Goal: Transaction & Acquisition: Purchase product/service

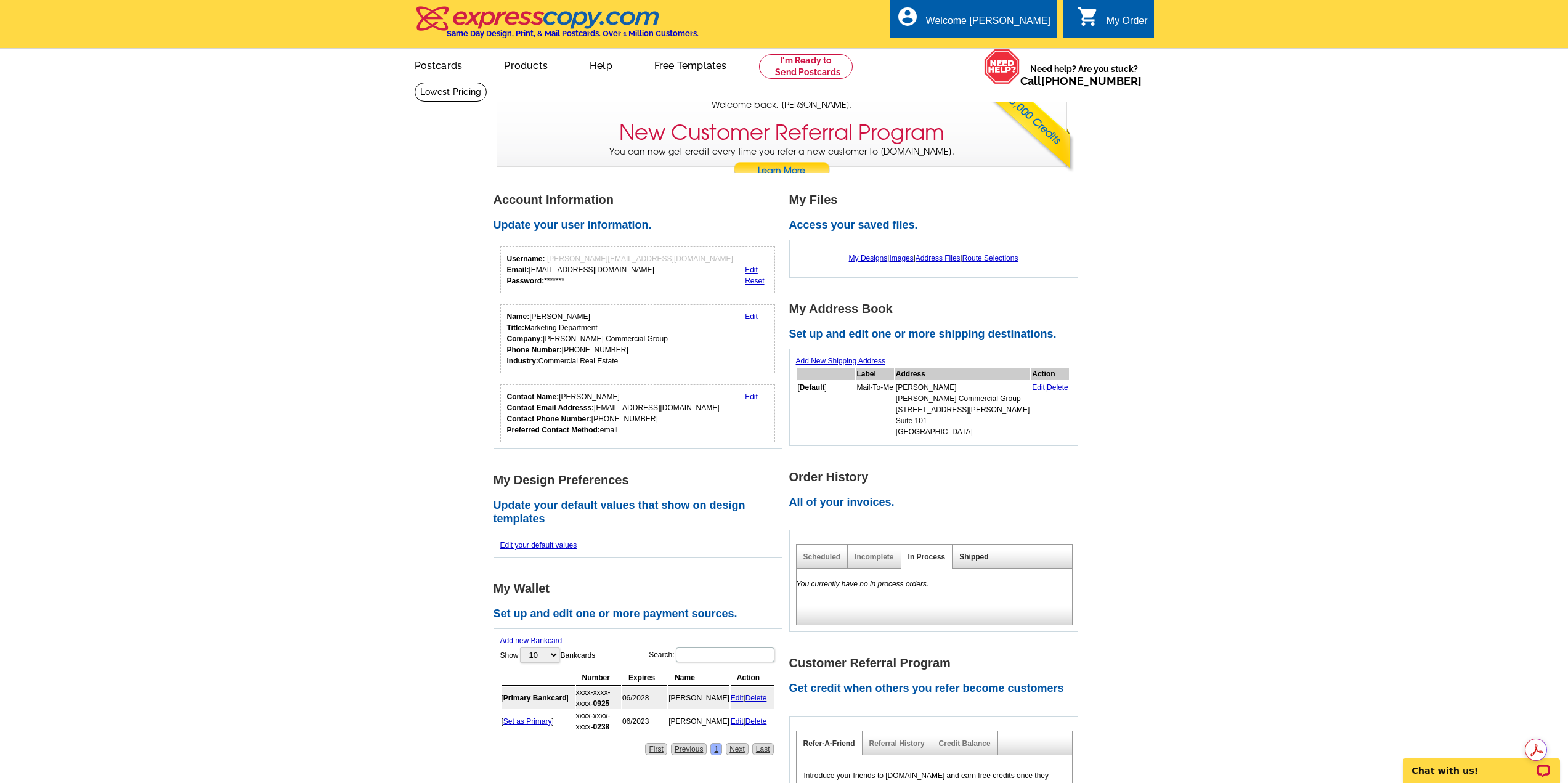
click at [980, 558] on link "Shipped" at bounding box center [974, 557] width 29 height 9
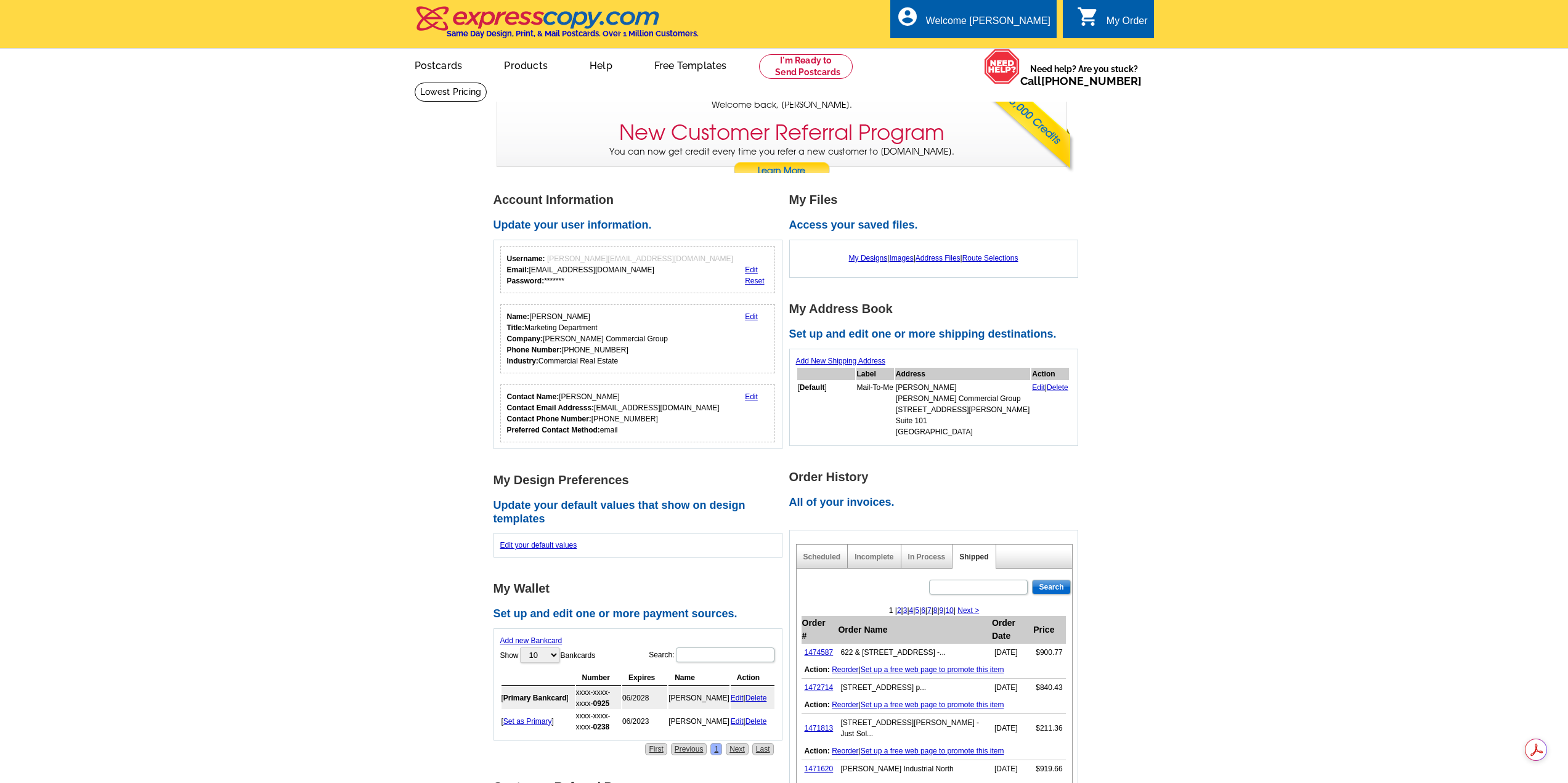
click at [1403, 203] on main "Account Information Update your user information. Username: ted@hayescommercial…" at bounding box center [784, 654] width 1568 height 963
click at [815, 70] on link at bounding box center [806, 66] width 94 height 25
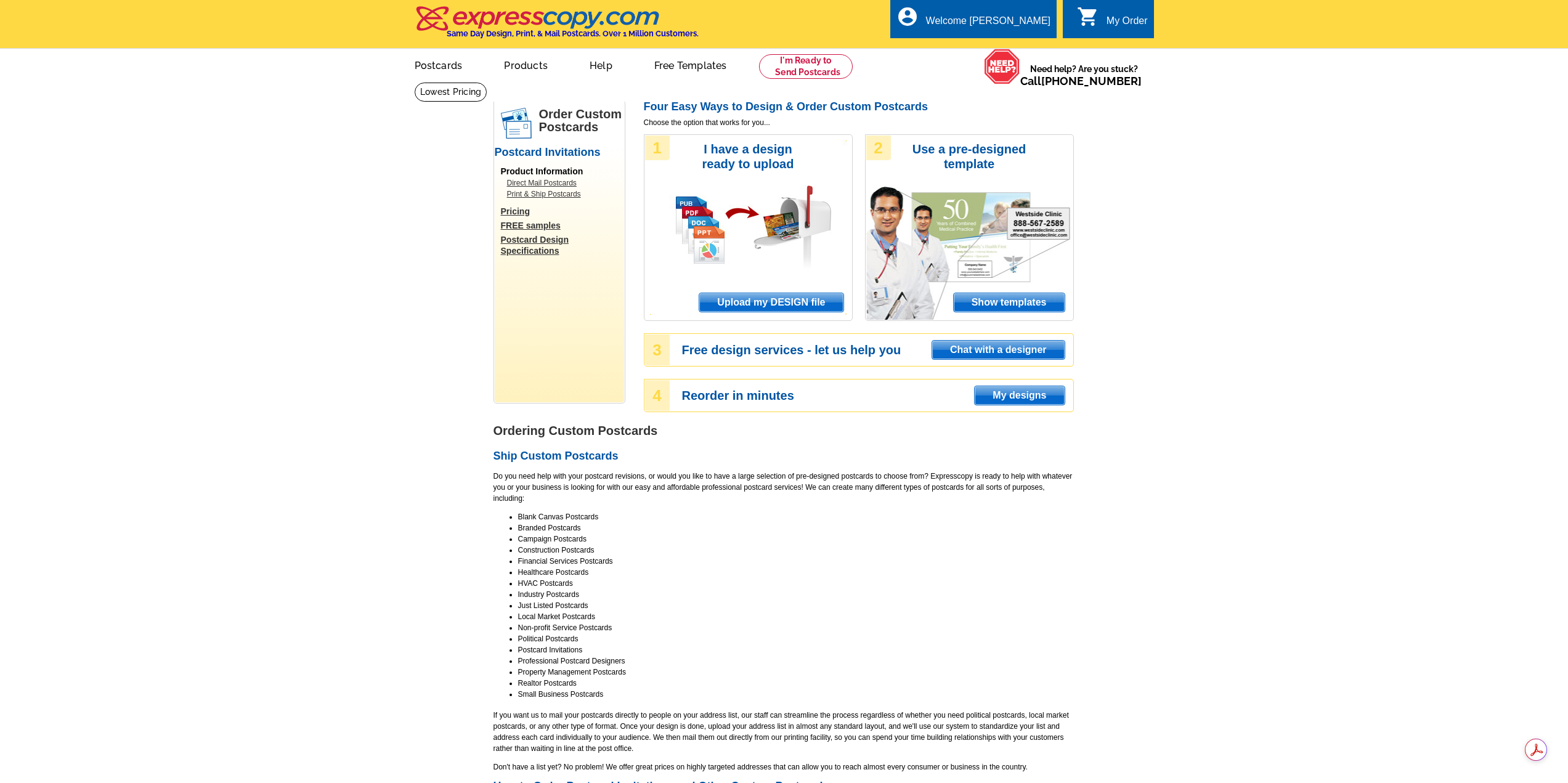
click at [774, 306] on span "Upload my DESIGN file" at bounding box center [771, 302] width 144 height 19
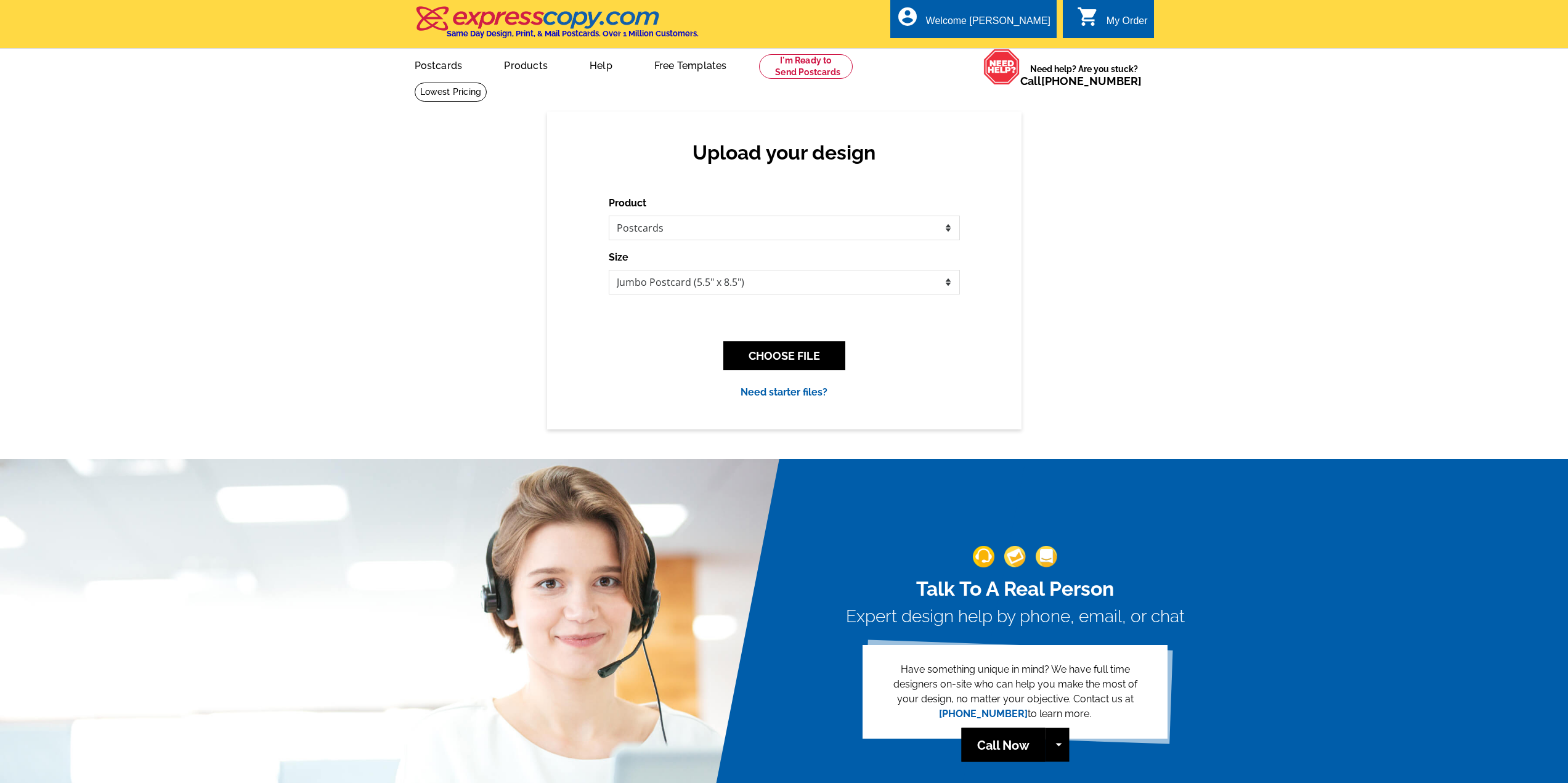
click at [278, 245] on div "Upload your design Product Please select the type of file... Postcards Business…" at bounding box center [784, 270] width 1568 height 317
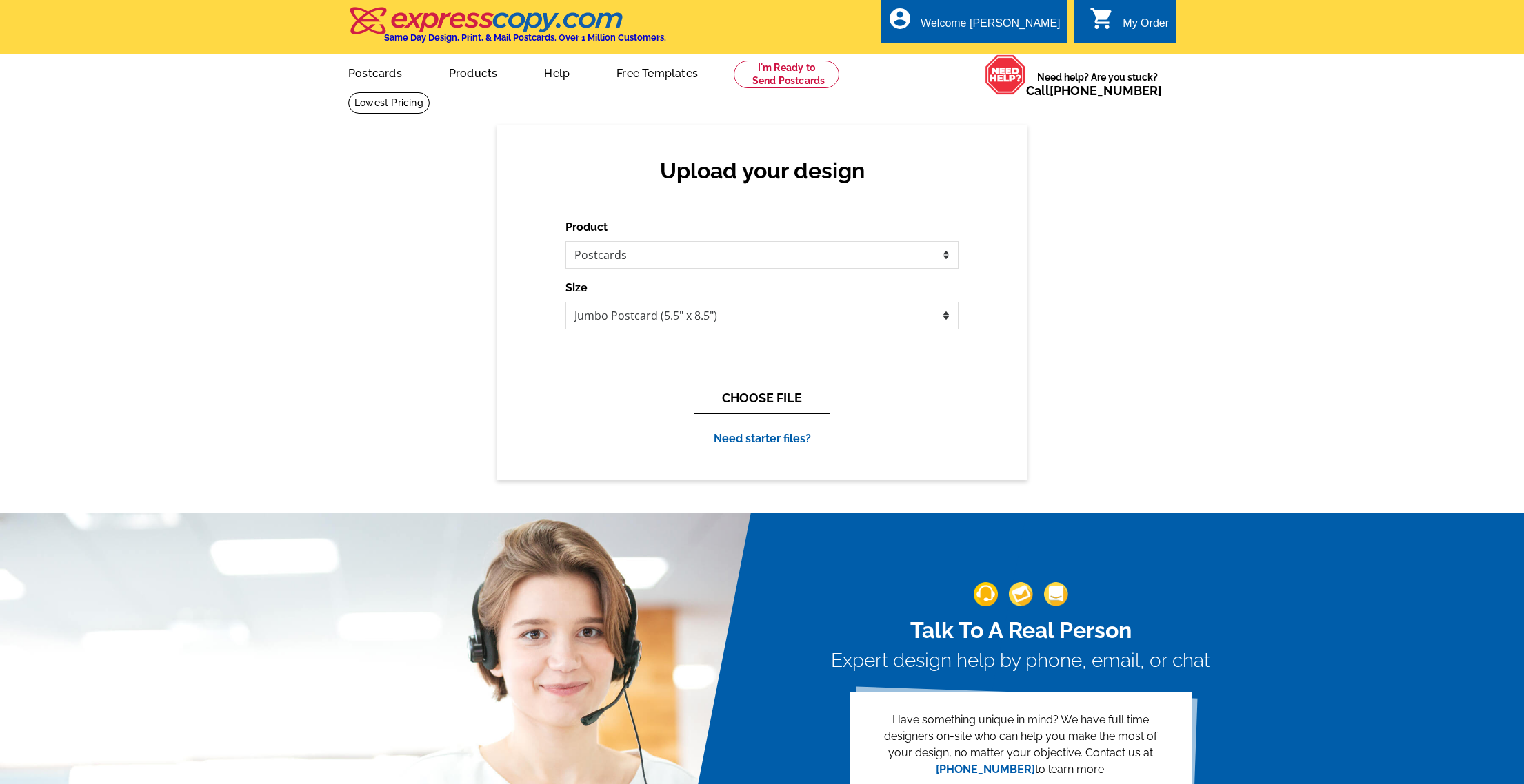
click at [753, 395] on button "CHOOSE FILE" at bounding box center [762, 397] width 137 height 33
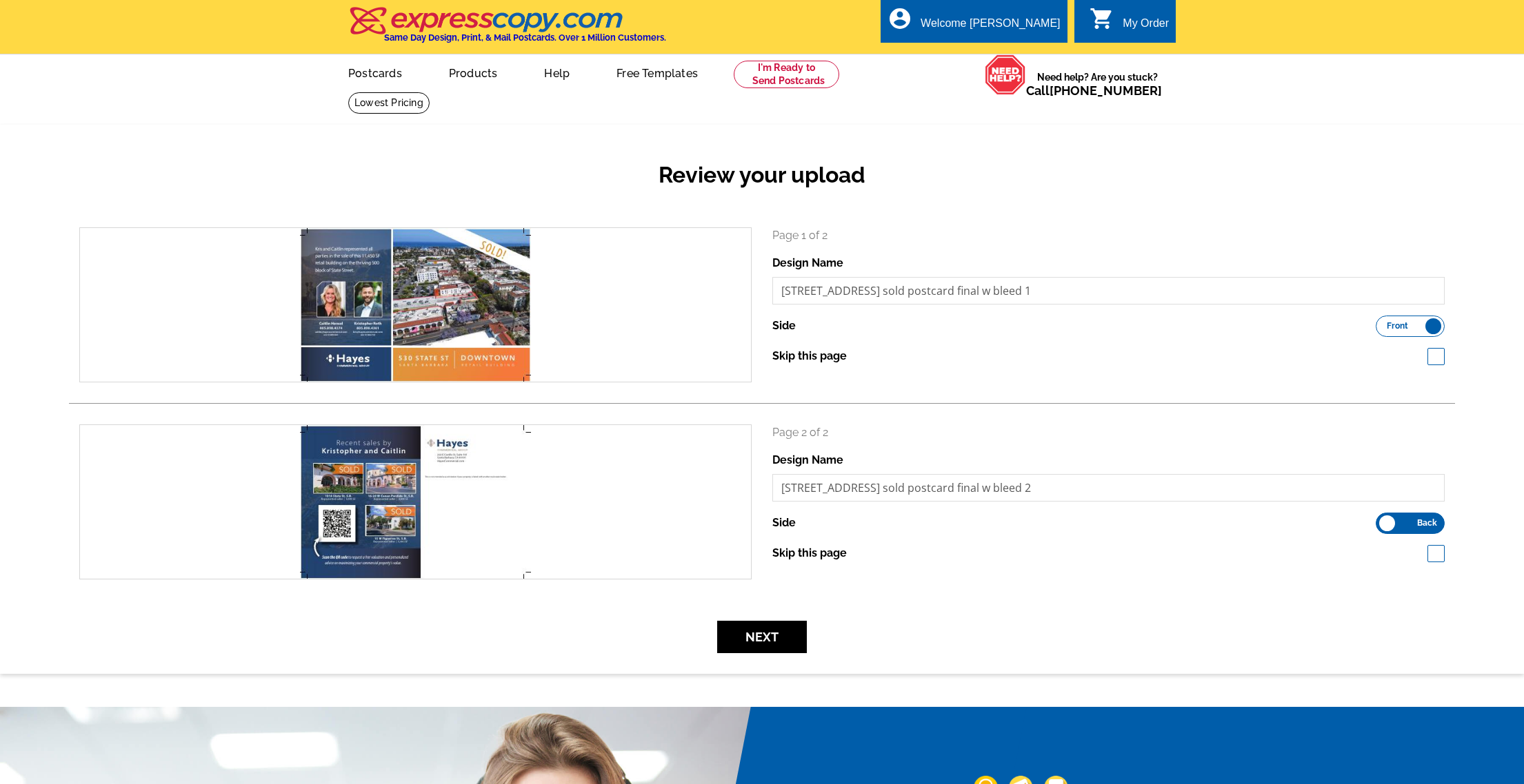
click at [1024, 179] on h2 "Review your upload" at bounding box center [762, 174] width 1386 height 26
click at [769, 642] on button "Next" at bounding box center [762, 637] width 89 height 33
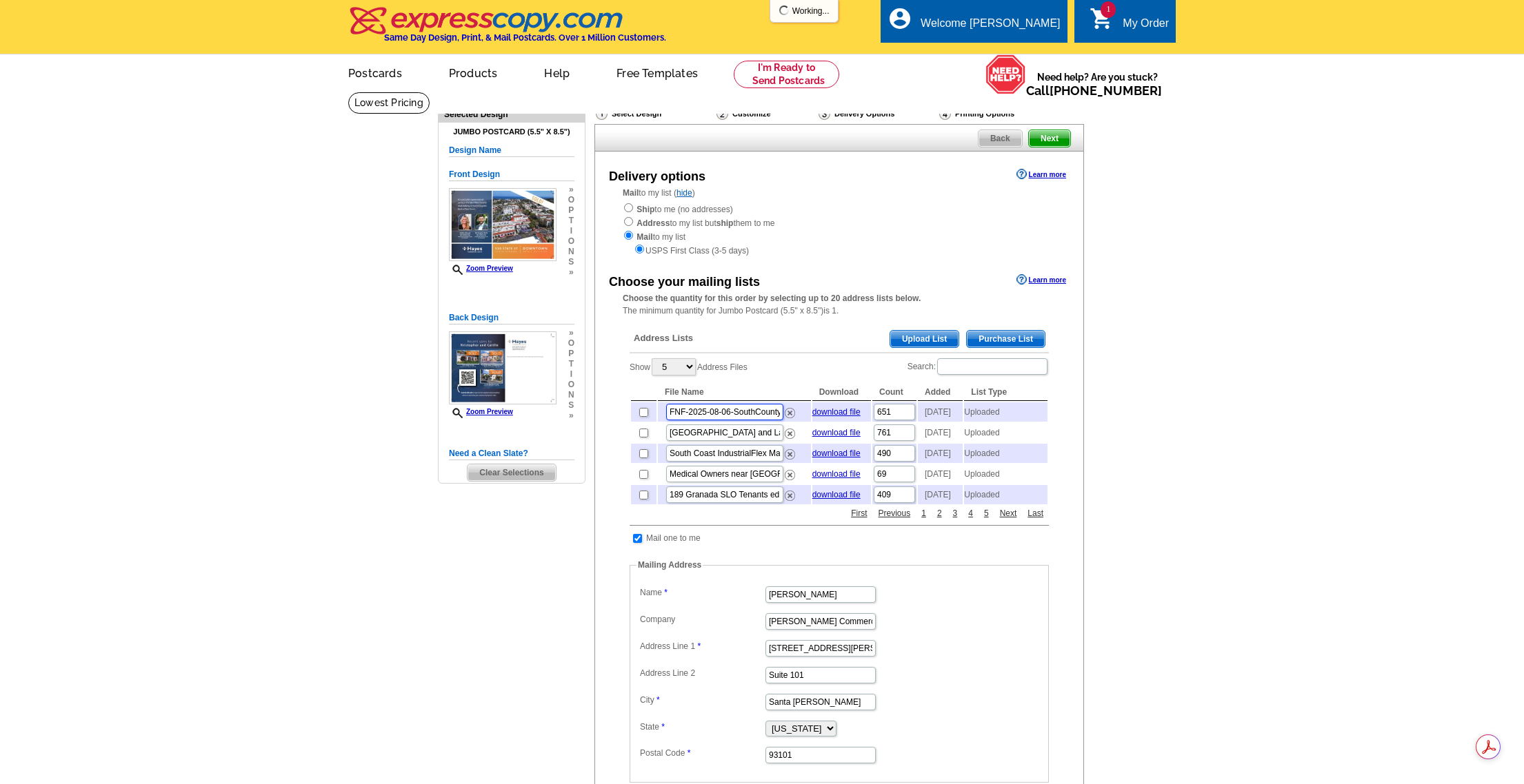
click at [728, 415] on input "FNF-2025-08-06-SouthCounty-5 Units.xlsx" at bounding box center [725, 412] width 117 height 17
drag, startPoint x: 742, startPoint y: 415, endPoint x: 804, endPoint y: 415, distance: 62.0
click at [804, 415] on td "FNF-2025-08-06-SouthCounty-5 Units.xlsx" at bounding box center [734, 411] width 153 height 19
click at [739, 415] on input "FNF-2025-08-06-SouthCounty-5 Units.xlsx" at bounding box center [725, 412] width 117 height 17
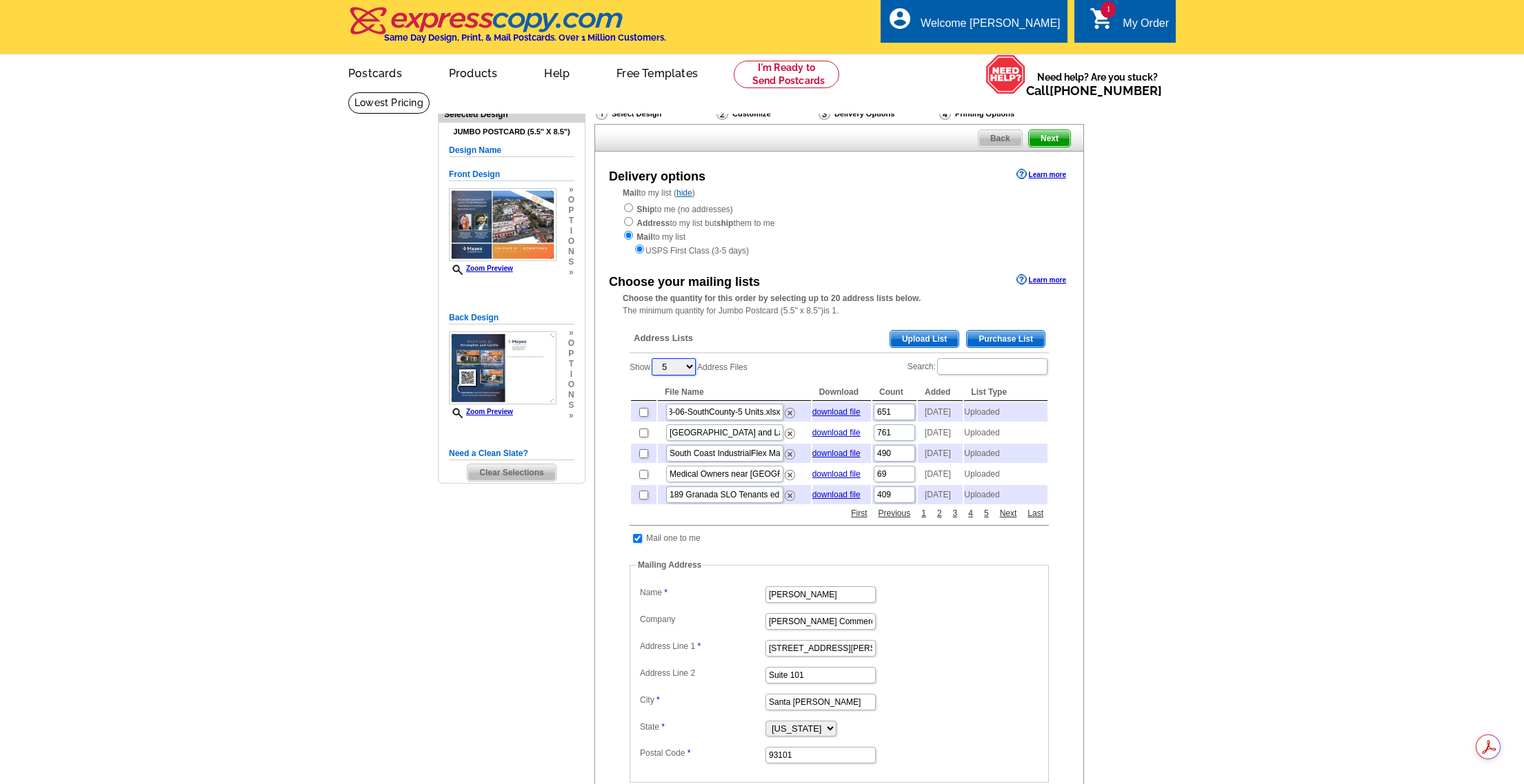
click at [689, 365] on select "5 10 25 50 100" at bounding box center [673, 367] width 45 height 17
select select "25"
click at [653, 360] on select "5 10 25 50 100" at bounding box center [673, 367] width 45 height 17
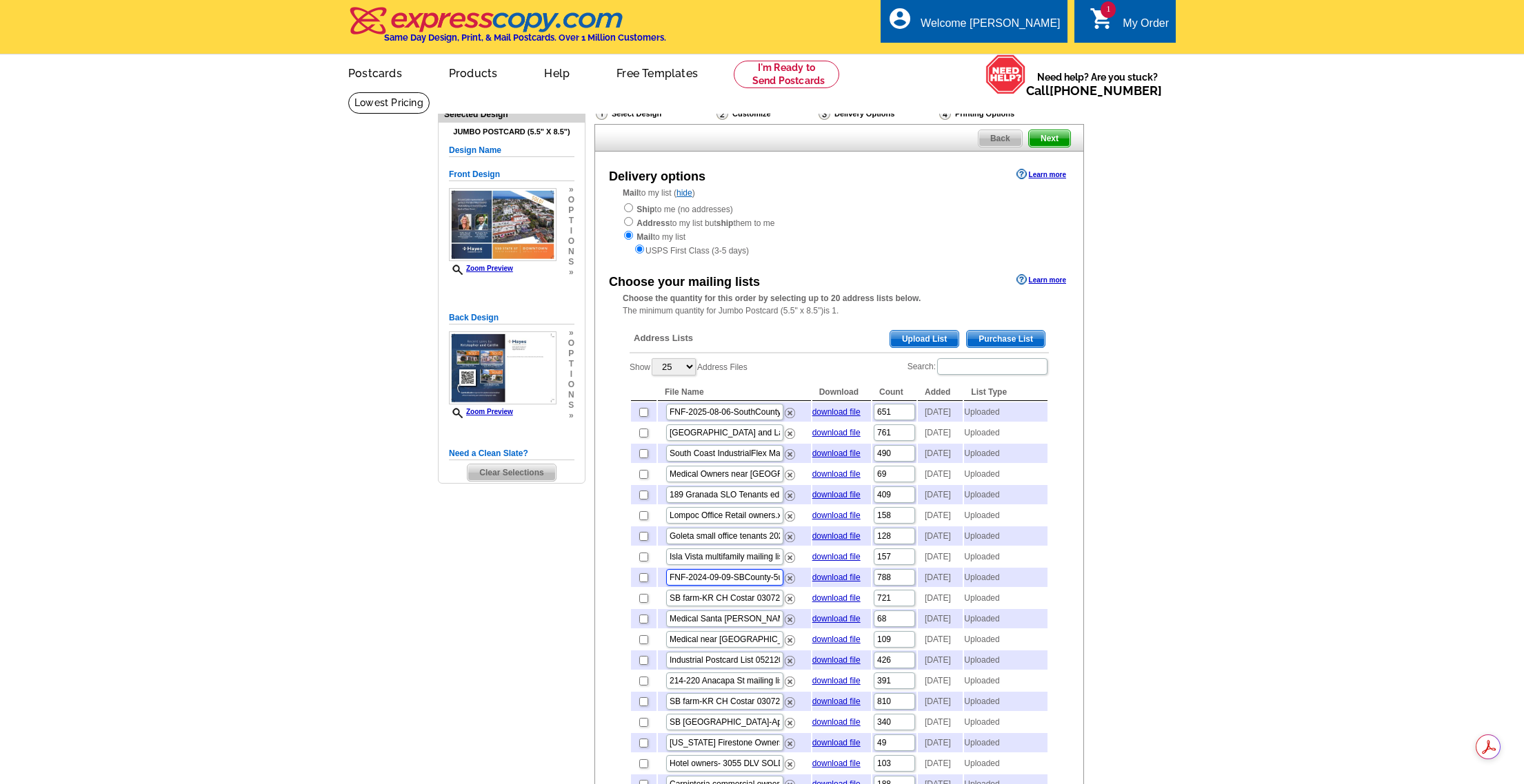
click at [717, 586] on input "FNF-2024-09-09-SBCounty-5units no dupes.xlsx" at bounding box center [725, 577] width 117 height 17
drag, startPoint x: 717, startPoint y: 625, endPoint x: 791, endPoint y: 617, distance: 74.4
click at [791, 587] on td "FNF-2024-09-09-SBCounty-5units no dupes.xlsx" at bounding box center [734, 577] width 153 height 19
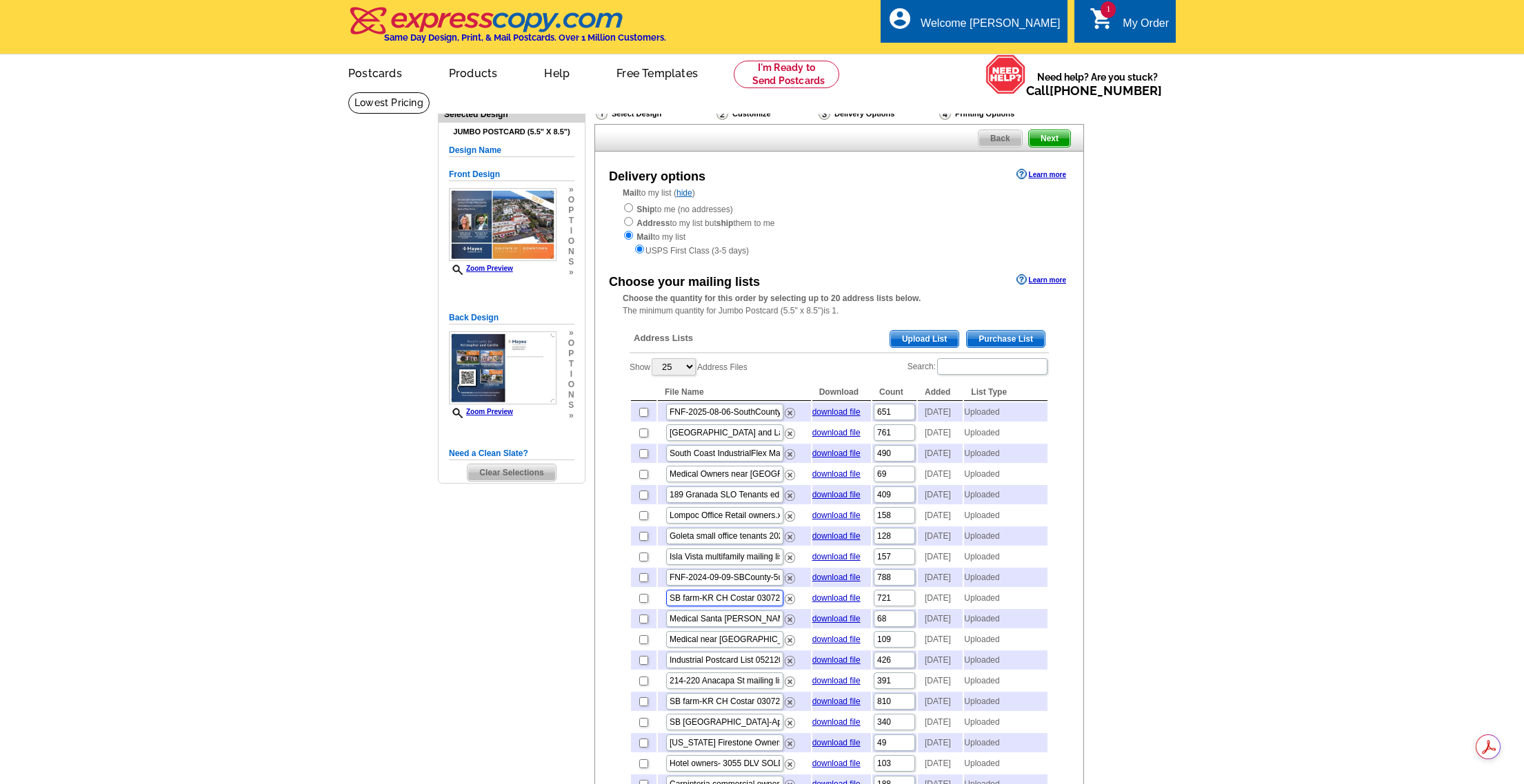
click at [719, 607] on input "SB farm-KR CH Costar 030724 edited.xlsx" at bounding box center [725, 598] width 117 height 17
click at [643, 603] on input "checkbox" at bounding box center [644, 598] width 9 height 9
checkbox input "true"
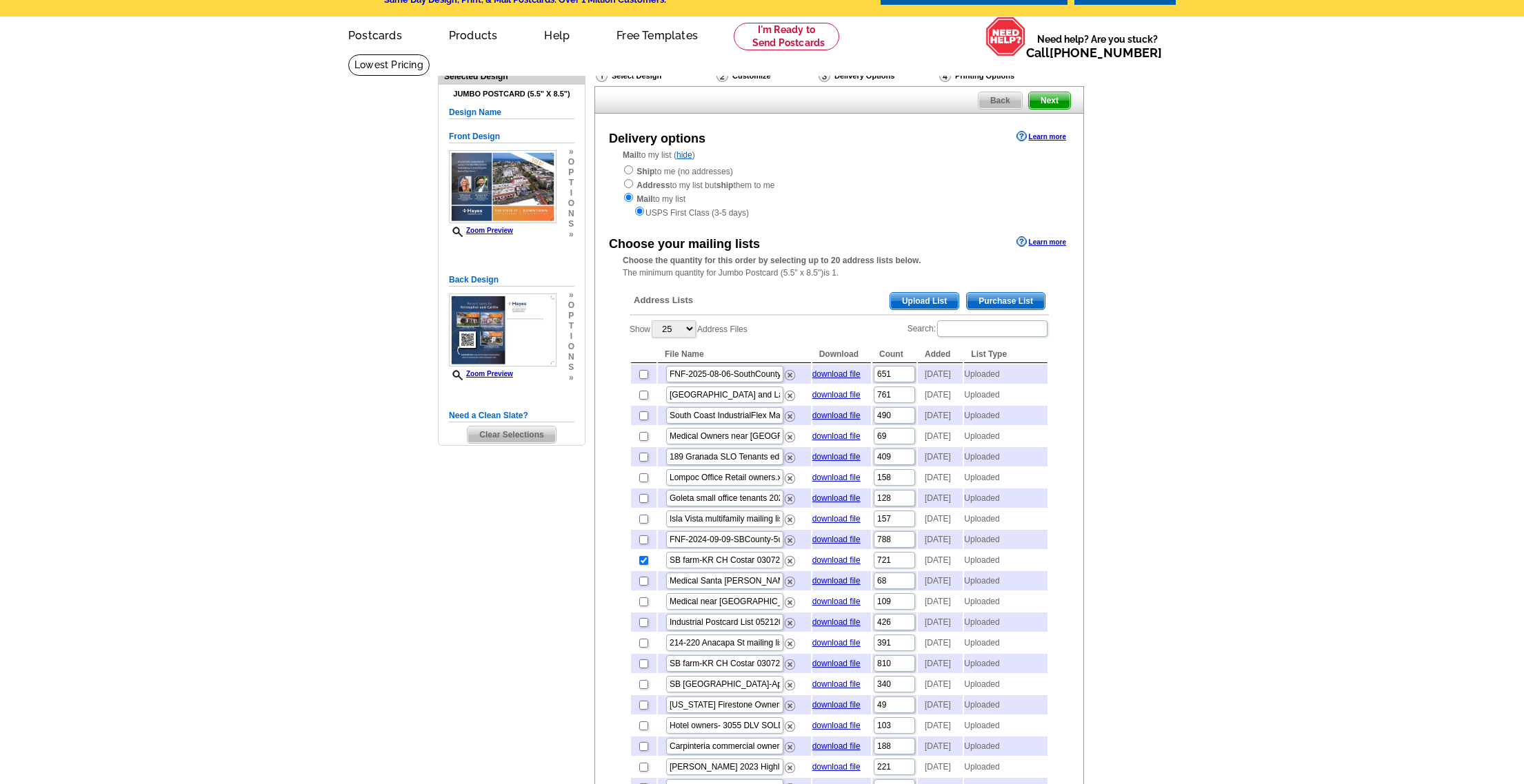
scroll to position [69, 0]
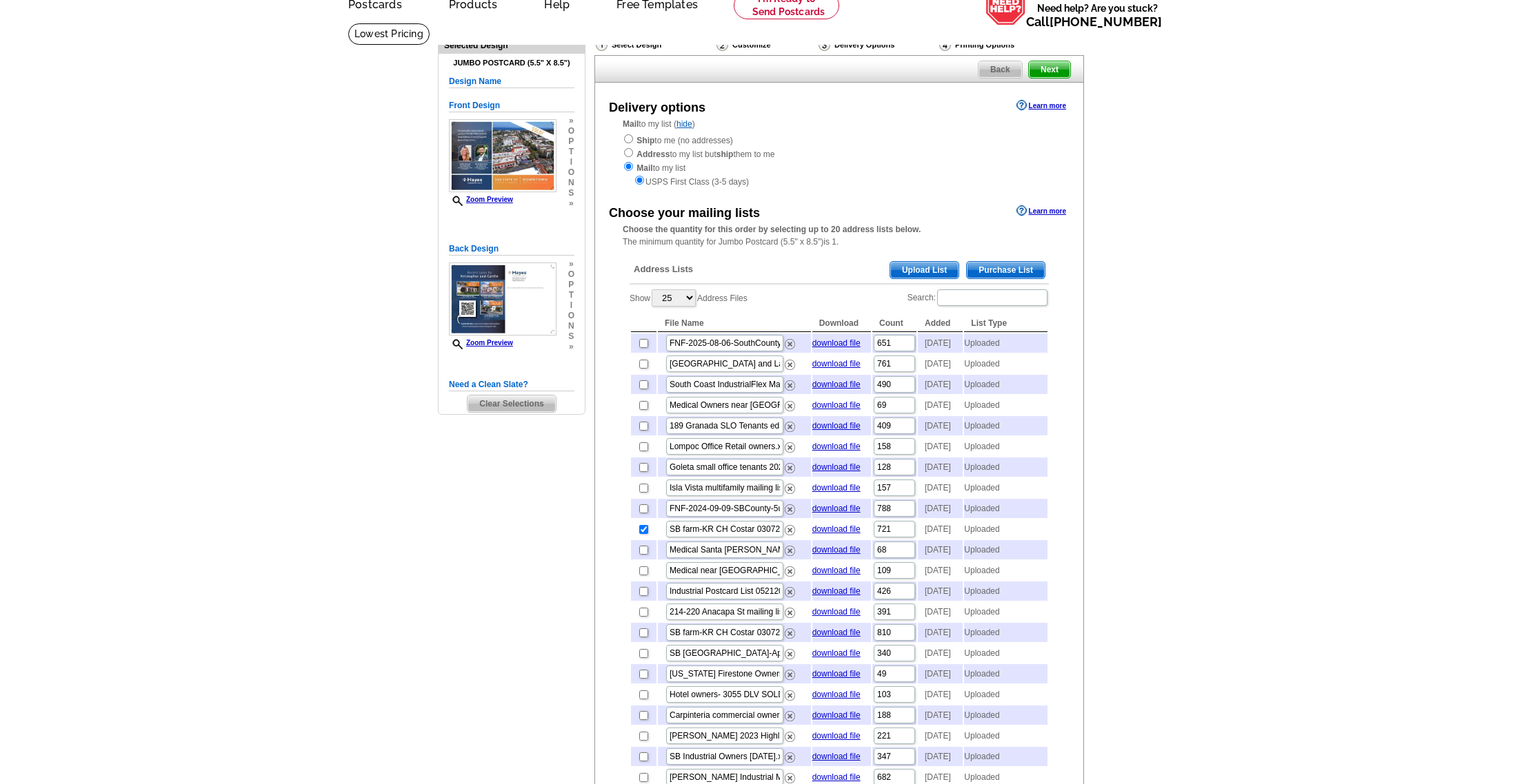
click at [1056, 69] on span "Next" at bounding box center [1050, 69] width 42 height 17
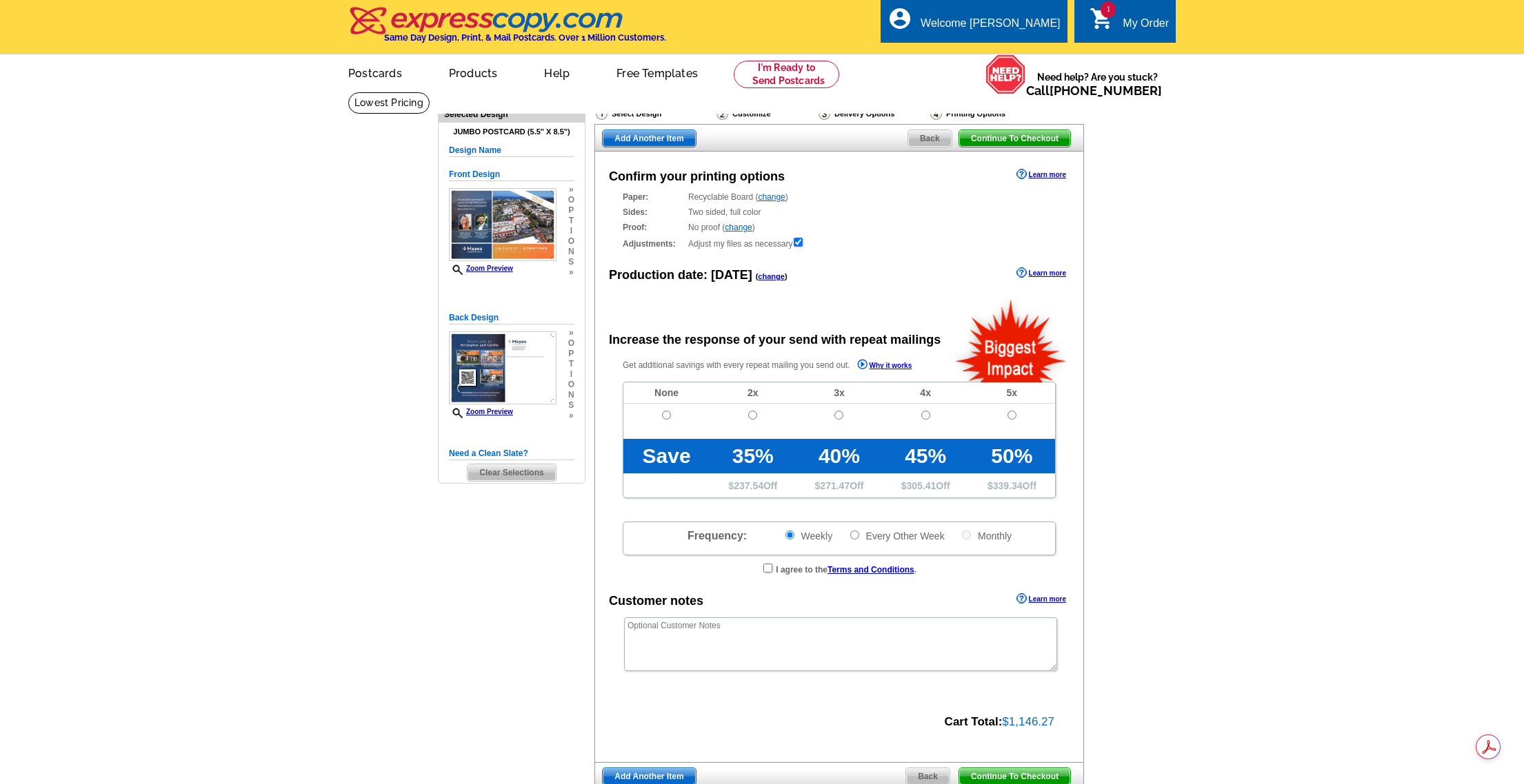
radio input "false"
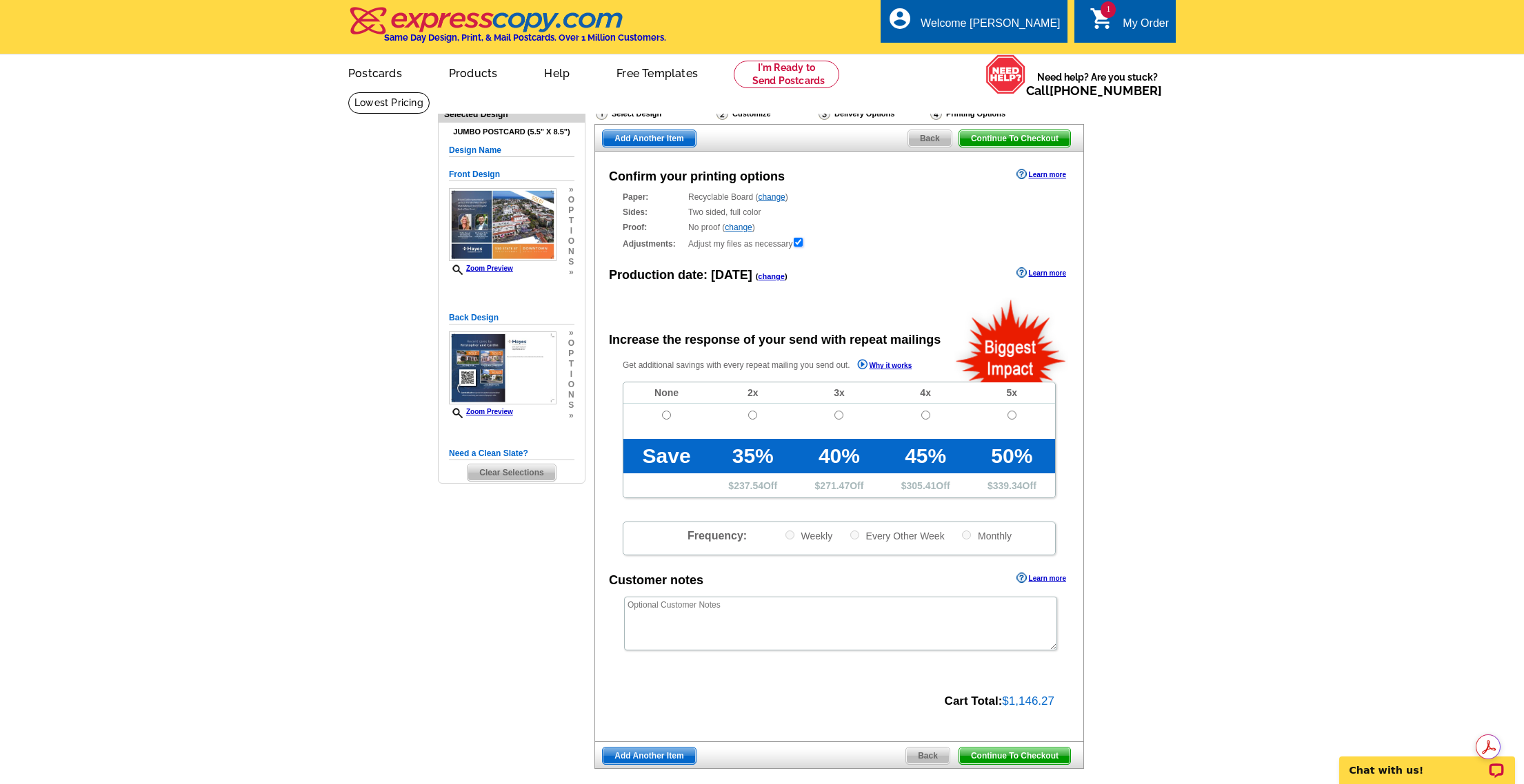
click at [800, 243] on input "checkbox" at bounding box center [797, 242] width 9 height 9
checkbox input "false"
click at [662, 415] on input "radio" at bounding box center [666, 414] width 9 height 9
radio input "true"
click at [1012, 134] on span "Continue To Checkout" at bounding box center [1014, 138] width 111 height 17
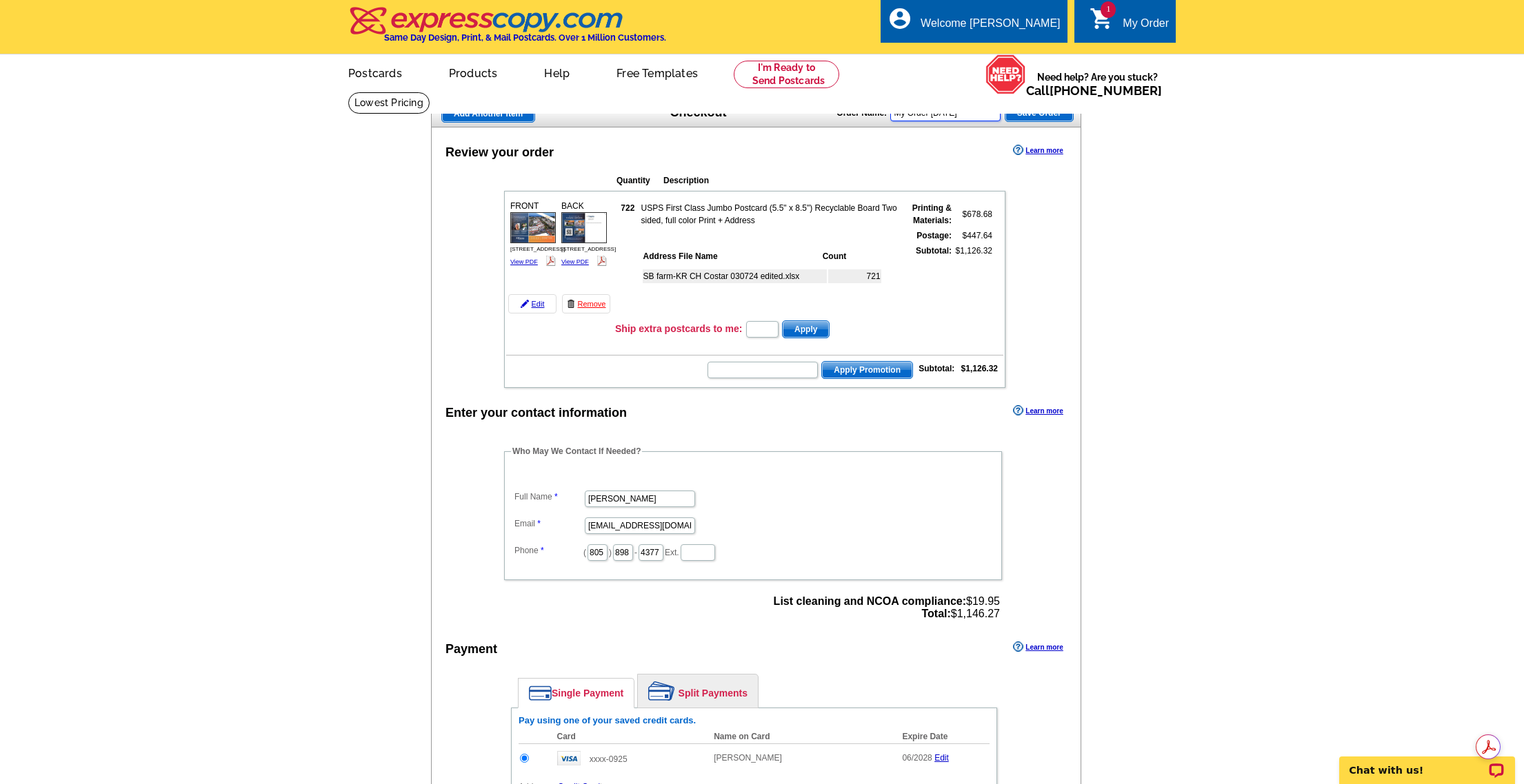
click at [973, 114] on input "My Order [DATE]" at bounding box center [945, 113] width 110 height 17
click at [980, 110] on input "My Order [DATE]" at bounding box center [945, 113] width 110 height 17
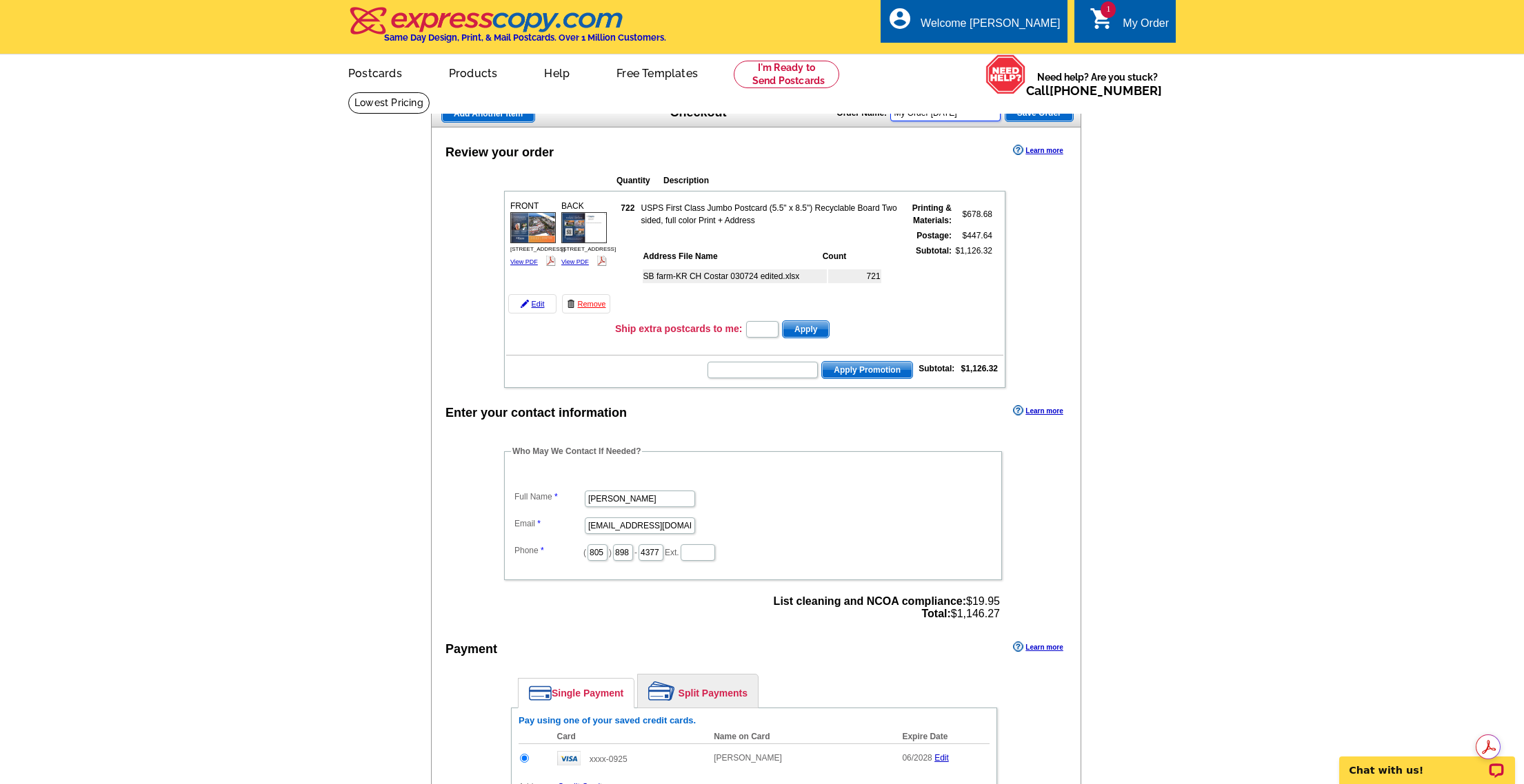
click at [980, 110] on input "My Order [DATE]" at bounding box center [945, 113] width 110 height 17
type input "[STREET_ADDRESS] just sold postcard"
click at [1041, 114] on span "Save Order" at bounding box center [1039, 113] width 67 height 17
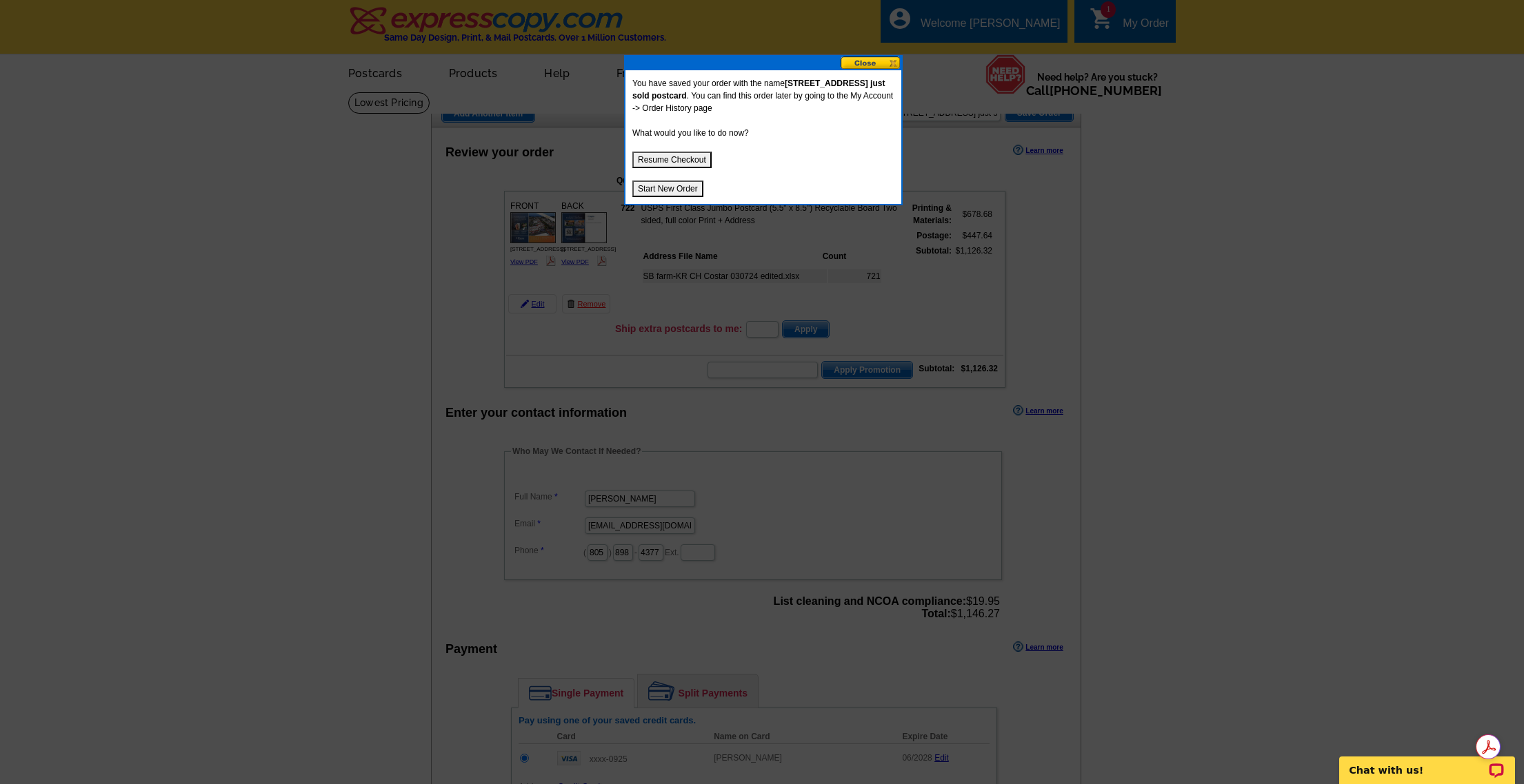
click at [689, 160] on button "Resume Checkout" at bounding box center [672, 160] width 79 height 17
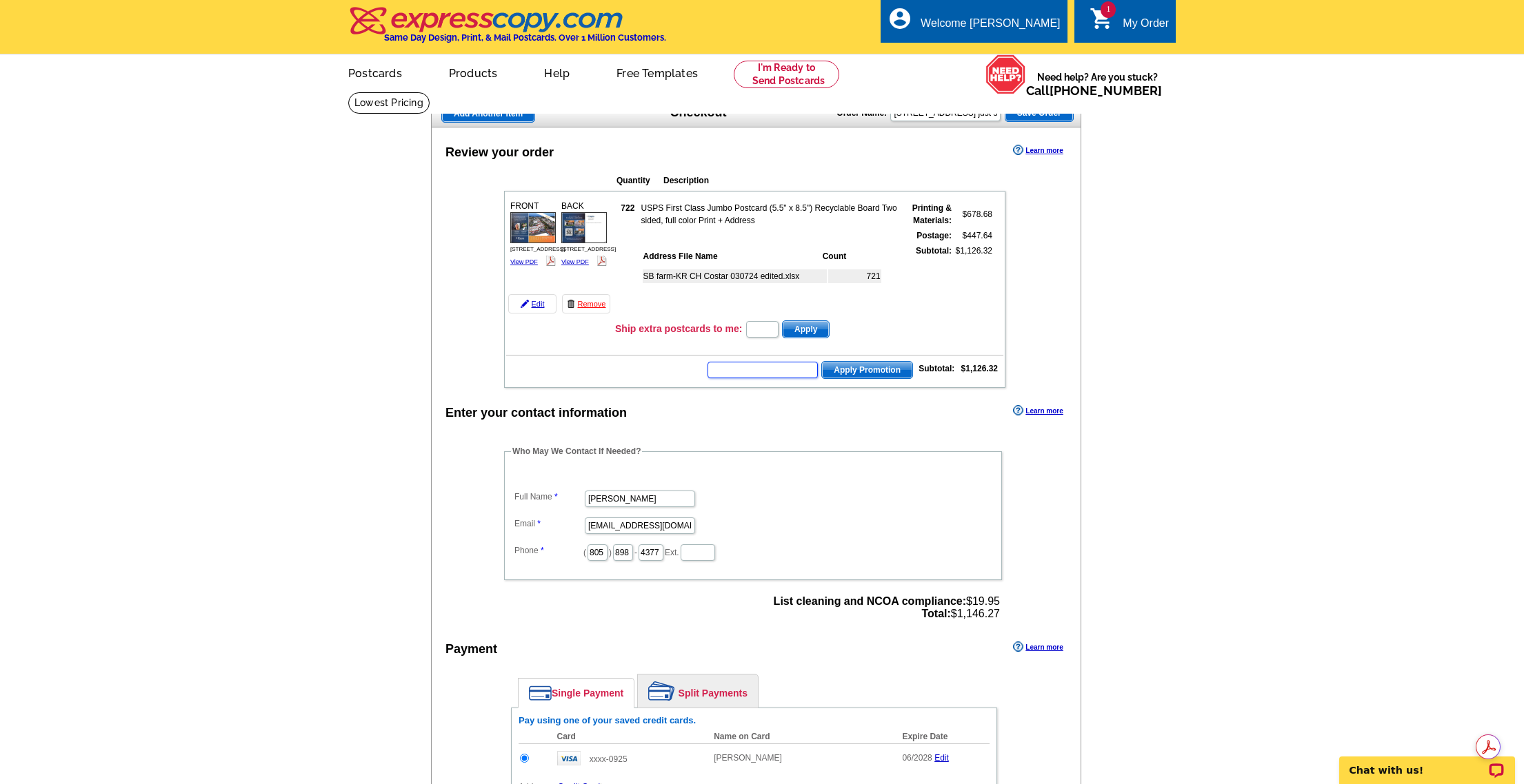
click at [763, 367] on input "text" at bounding box center [762, 370] width 110 height 17
type input "chat20"
click at [864, 371] on span "Apply Promotion" at bounding box center [867, 370] width 90 height 17
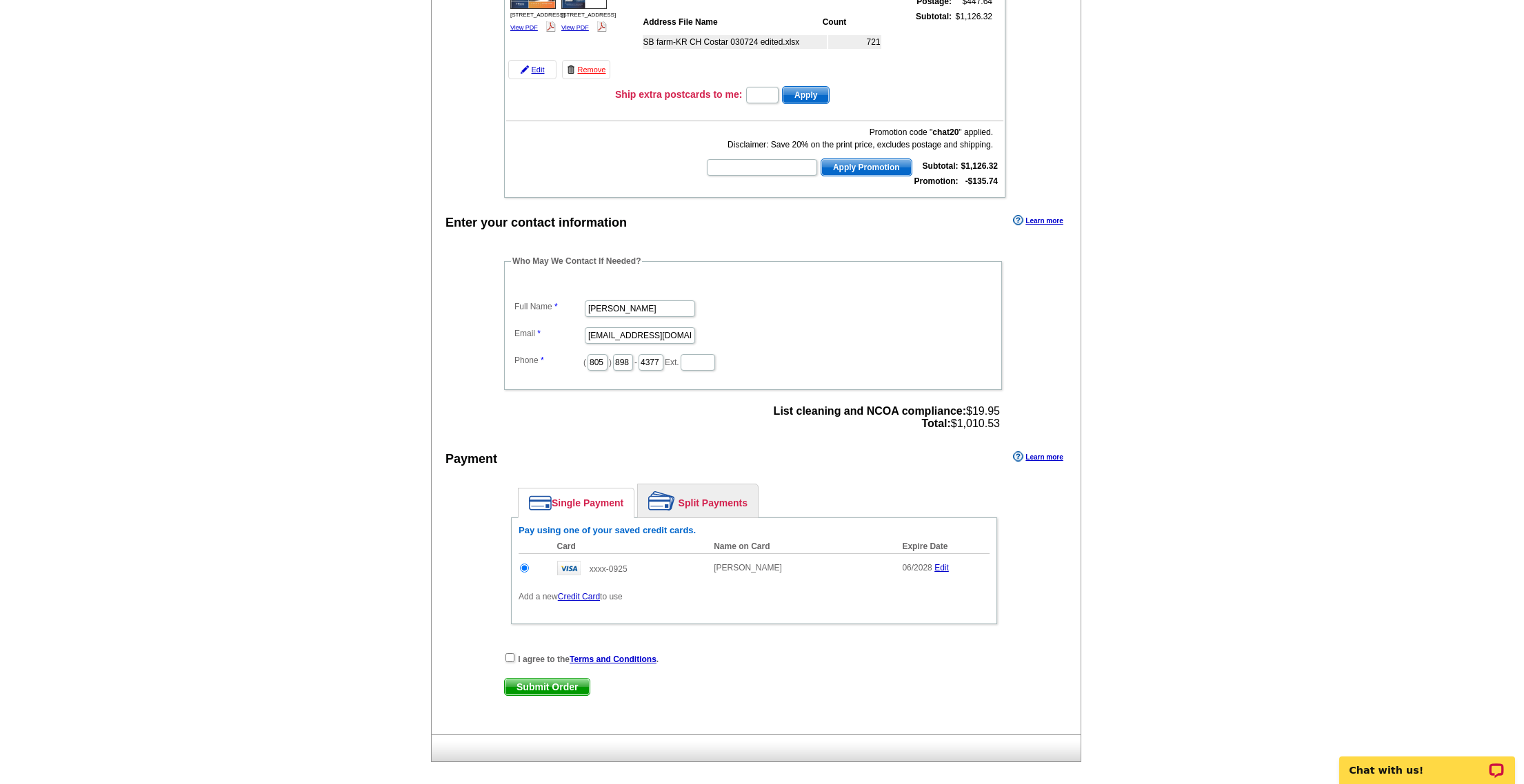
scroll to position [276, 0]
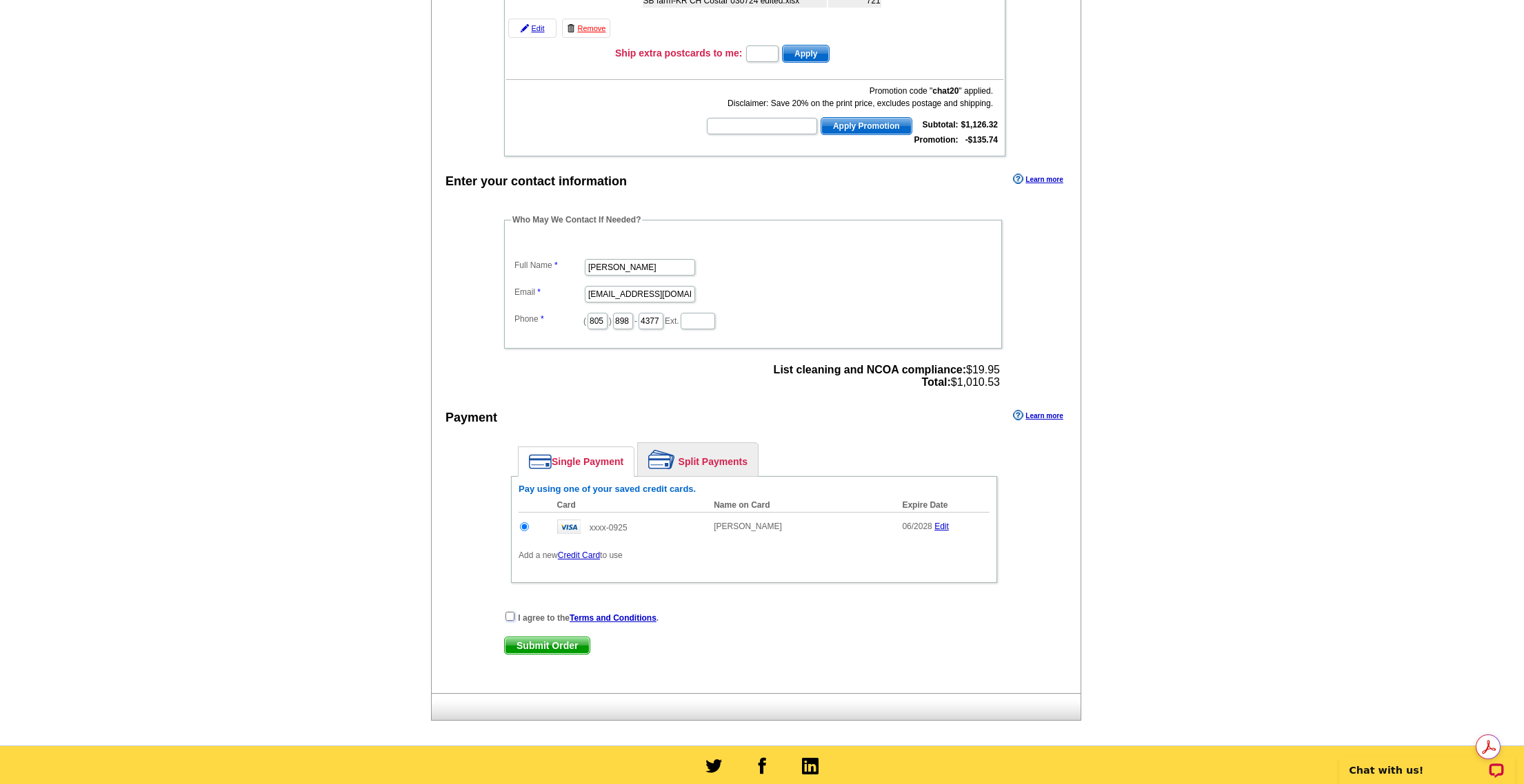
click at [509, 616] on input "checkbox" at bounding box center [510, 616] width 9 height 9
checkbox input "true"
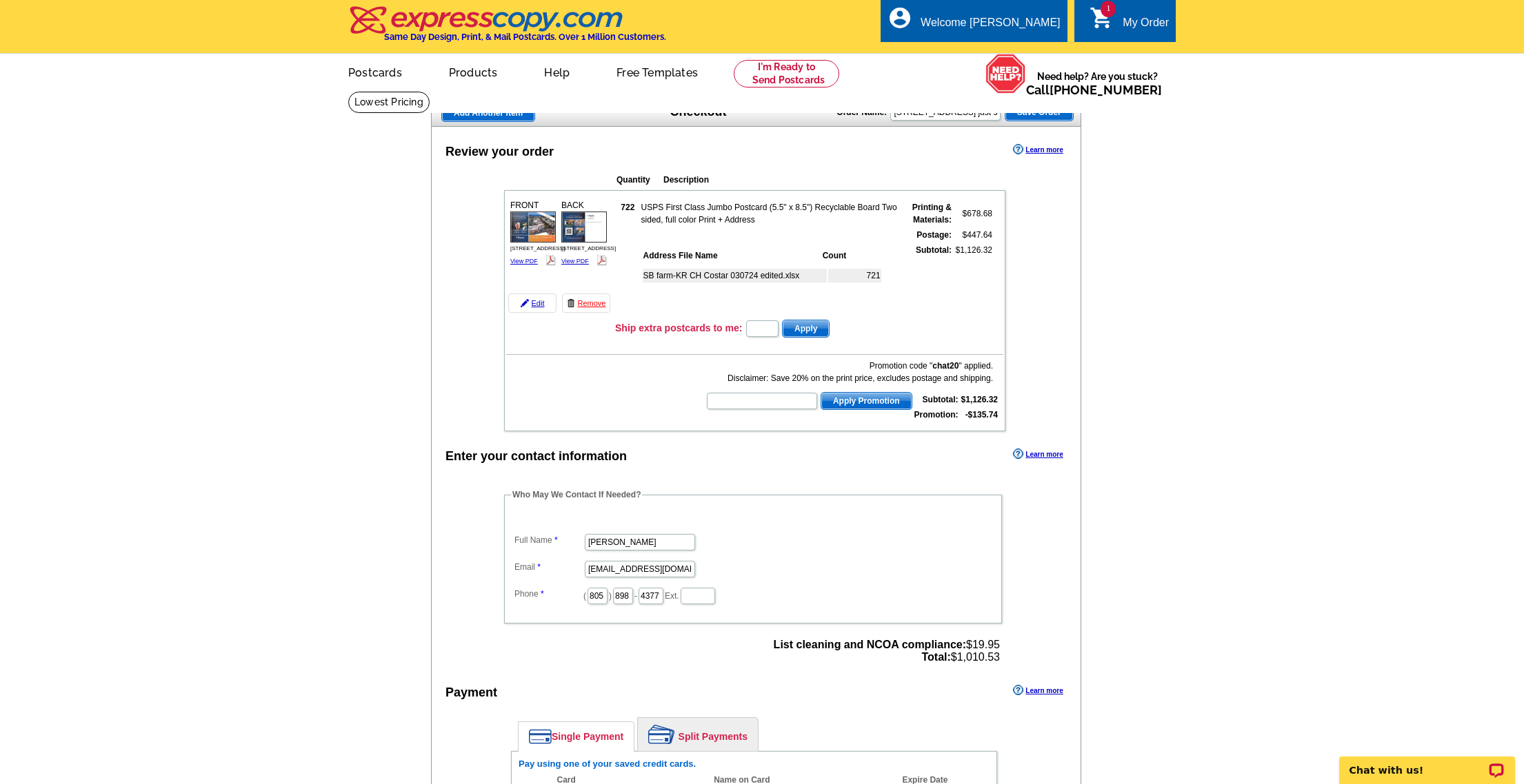
scroll to position [0, 0]
click at [1390, 316] on main "Add Another Item Checkout Order Name: [STREET_ADDRESS] just sold postcard Save …" at bounding box center [762, 556] width 1524 height 930
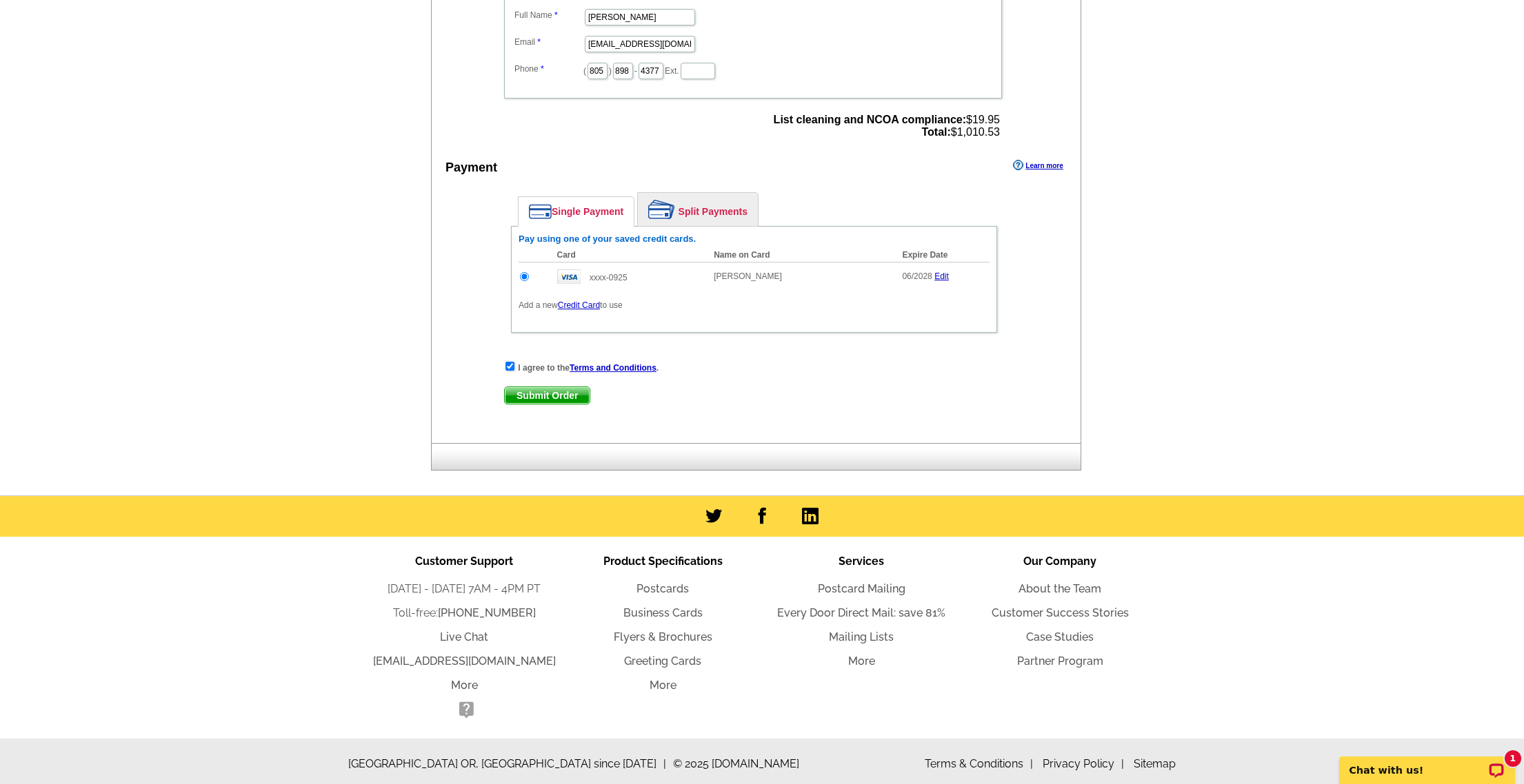
scroll to position [533, 0]
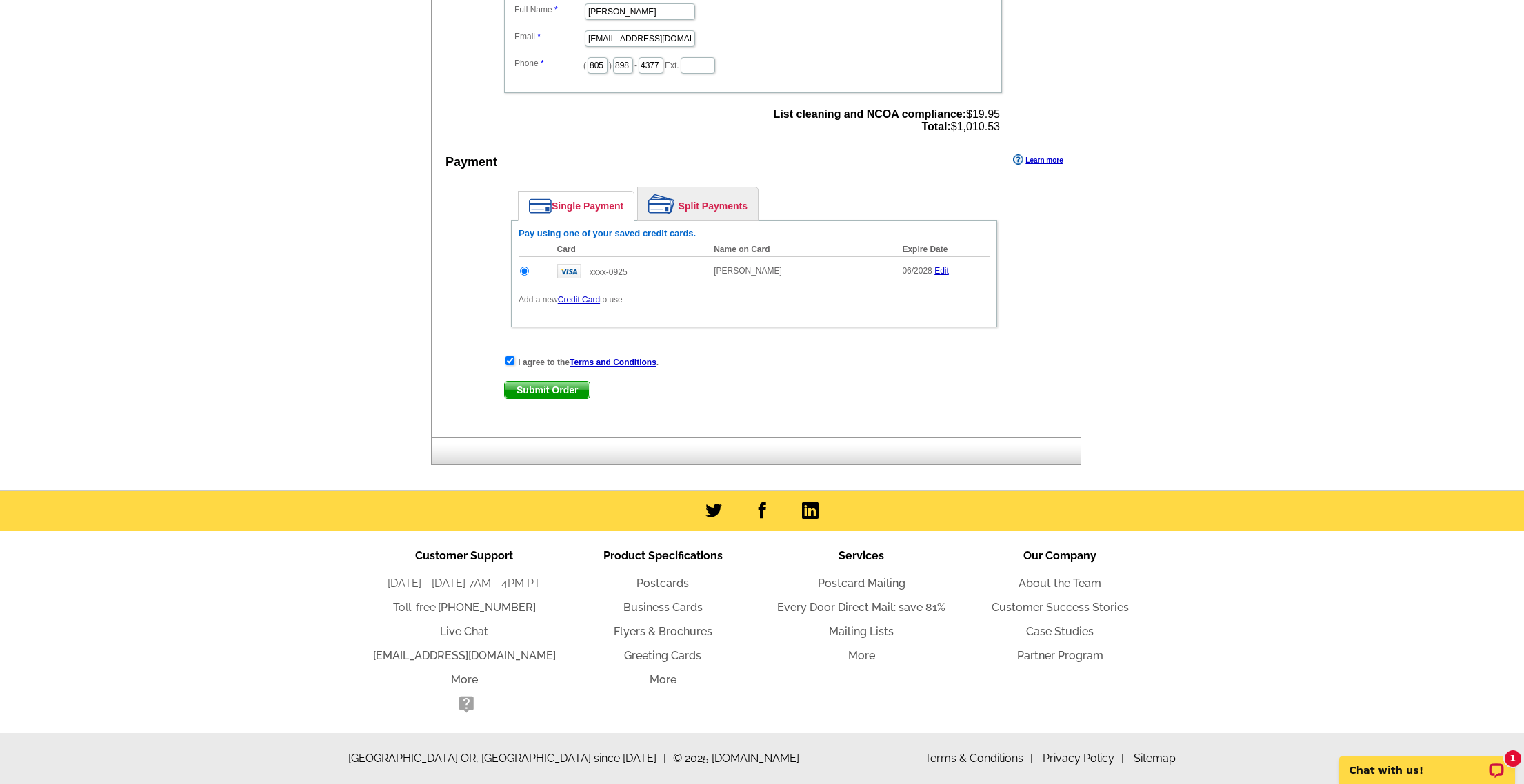
click at [542, 394] on span "Submit Order" at bounding box center [547, 390] width 85 height 17
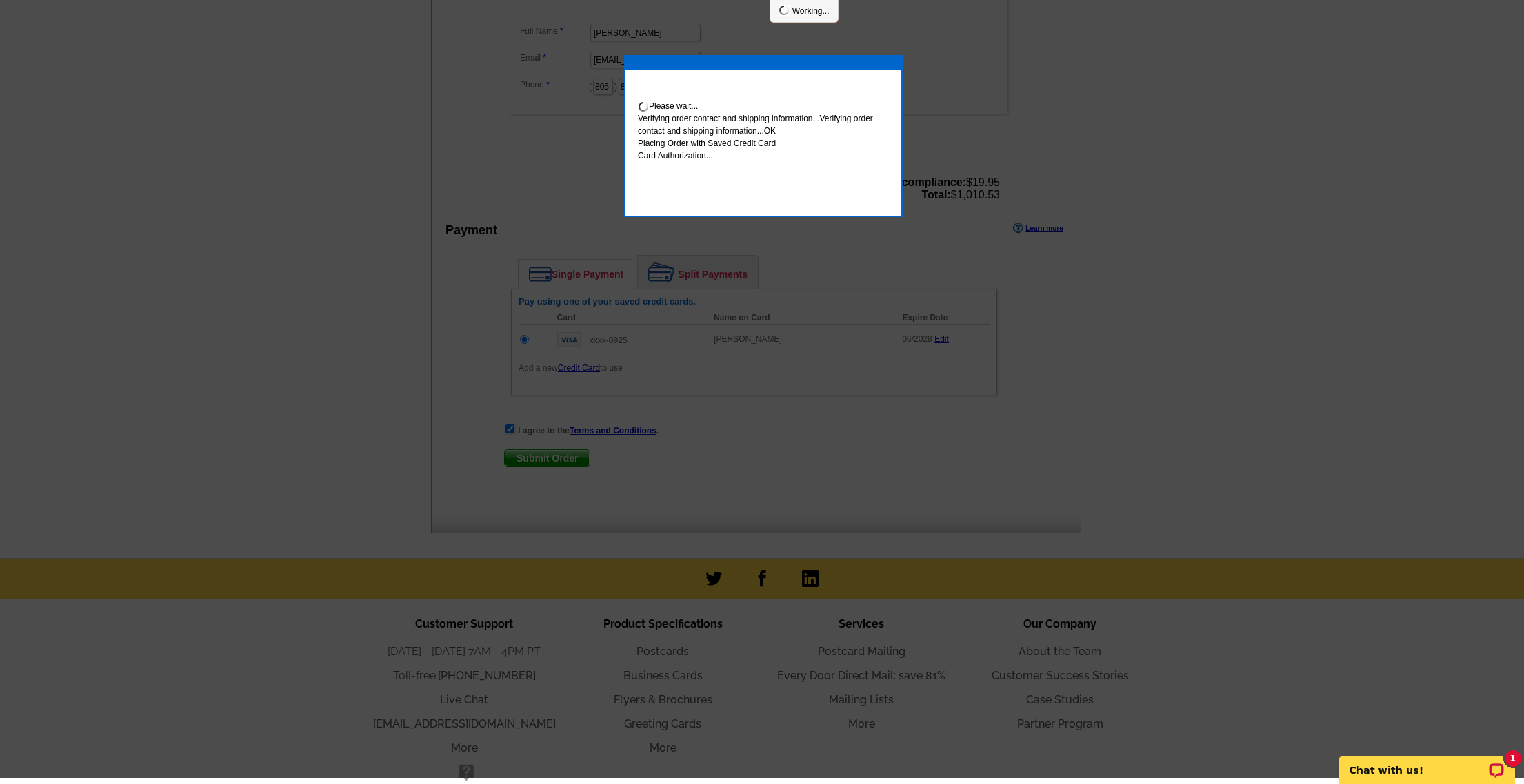
scroll to position [527, 0]
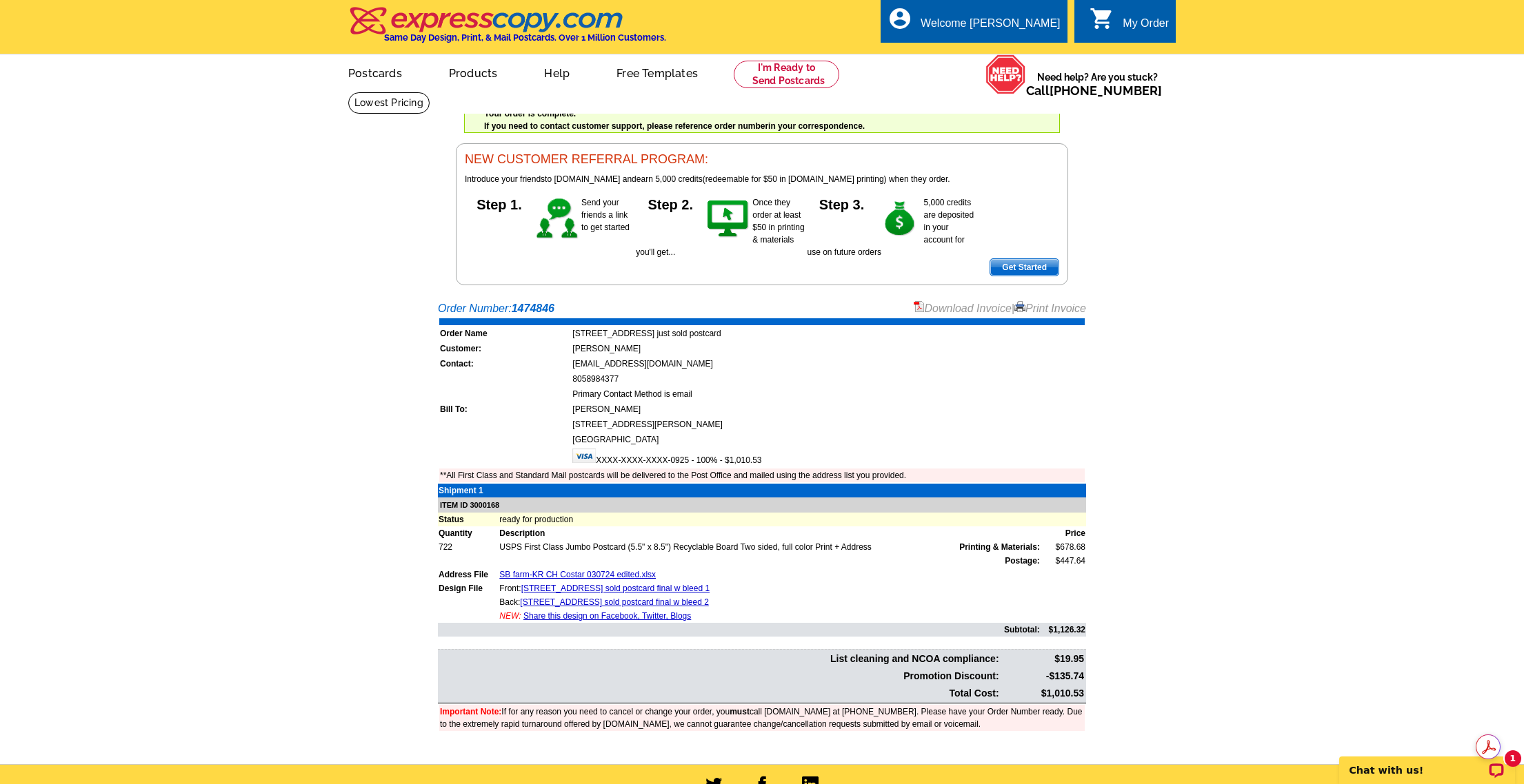
click at [225, 283] on div "Welcome back [PERSON_NAME] My Account Logout local_phone Same Day Design, Print…" at bounding box center [762, 143] width 1524 height 285
click at [200, 165] on div "Welcome back [PERSON_NAME] My Account Logout local_phone Same Day Design, Print…" at bounding box center [762, 143] width 1524 height 285
click at [1472, 263] on div "Welcome back [PERSON_NAME] My Account Logout local_phone Same Day Design, Print…" at bounding box center [762, 143] width 1524 height 285
click at [1330, 335] on main "Order Number: 1474846 Download Invoice | Print Invoice Order Name [STREET_ADDRE…" at bounding box center [762, 529] width 1524 height 472
click at [1260, 134] on div "Welcome back [PERSON_NAME] My Account Logout local_phone Same Day Design, Print…" at bounding box center [762, 143] width 1524 height 285
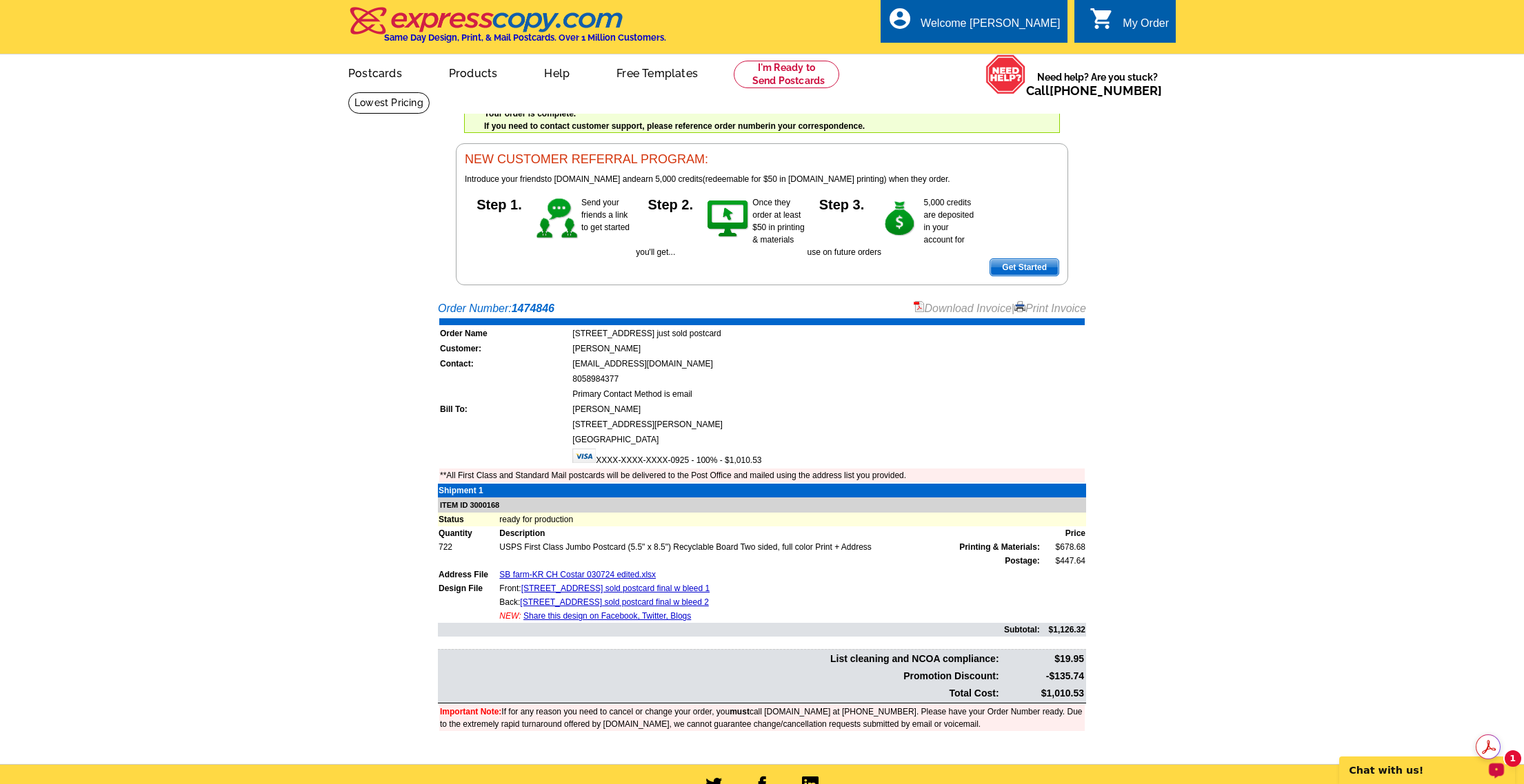
click at [1252, 447] on main "Order Number: 1474846 Download Invoice | Print Invoice Order Name [STREET_ADDRE…" at bounding box center [762, 529] width 1524 height 472
click at [194, 177] on div "Welcome back [PERSON_NAME] My Account Logout local_phone Same Day Design, Print…" at bounding box center [762, 143] width 1524 height 285
click at [1345, 377] on main "Order Number: 1474846 Download Invoice | Print Invoice Order Name [STREET_ADDRE…" at bounding box center [762, 529] width 1524 height 472
click at [1429, 331] on main "Order Number: 1474846 Download Invoice | Print Invoice Order Name [STREET_ADDRE…" at bounding box center [762, 529] width 1524 height 472
click at [217, 283] on div "Welcome back [PERSON_NAME] My Account Logout local_phone Same Day Design, Print…" at bounding box center [762, 143] width 1524 height 285
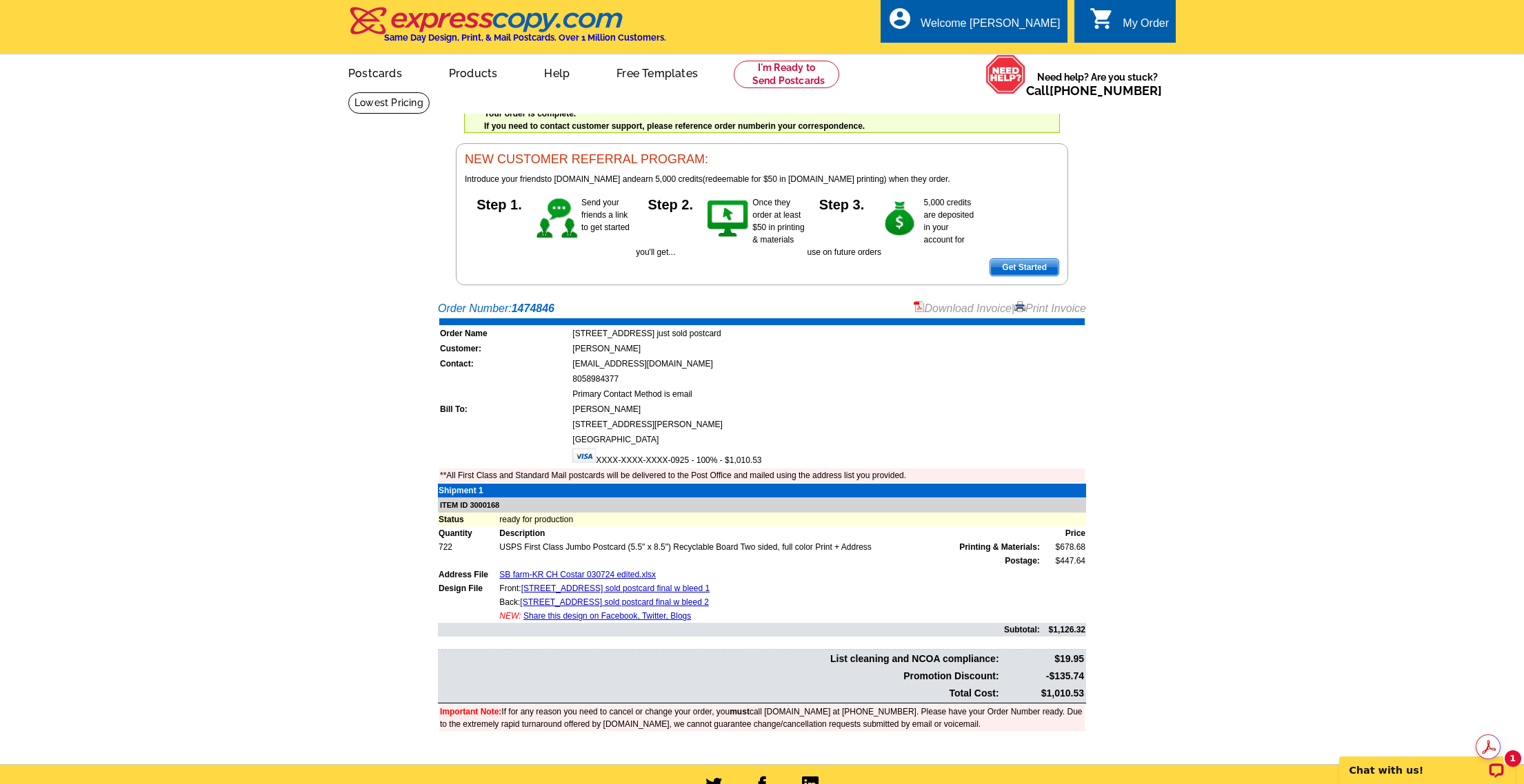
click at [1479, 289] on body "Welcome back [PERSON_NAME] My Account Logout local_phone Same Day Design, Print…" at bounding box center [762, 529] width 1524 height 1059
